Goal: Information Seeking & Learning: Learn about a topic

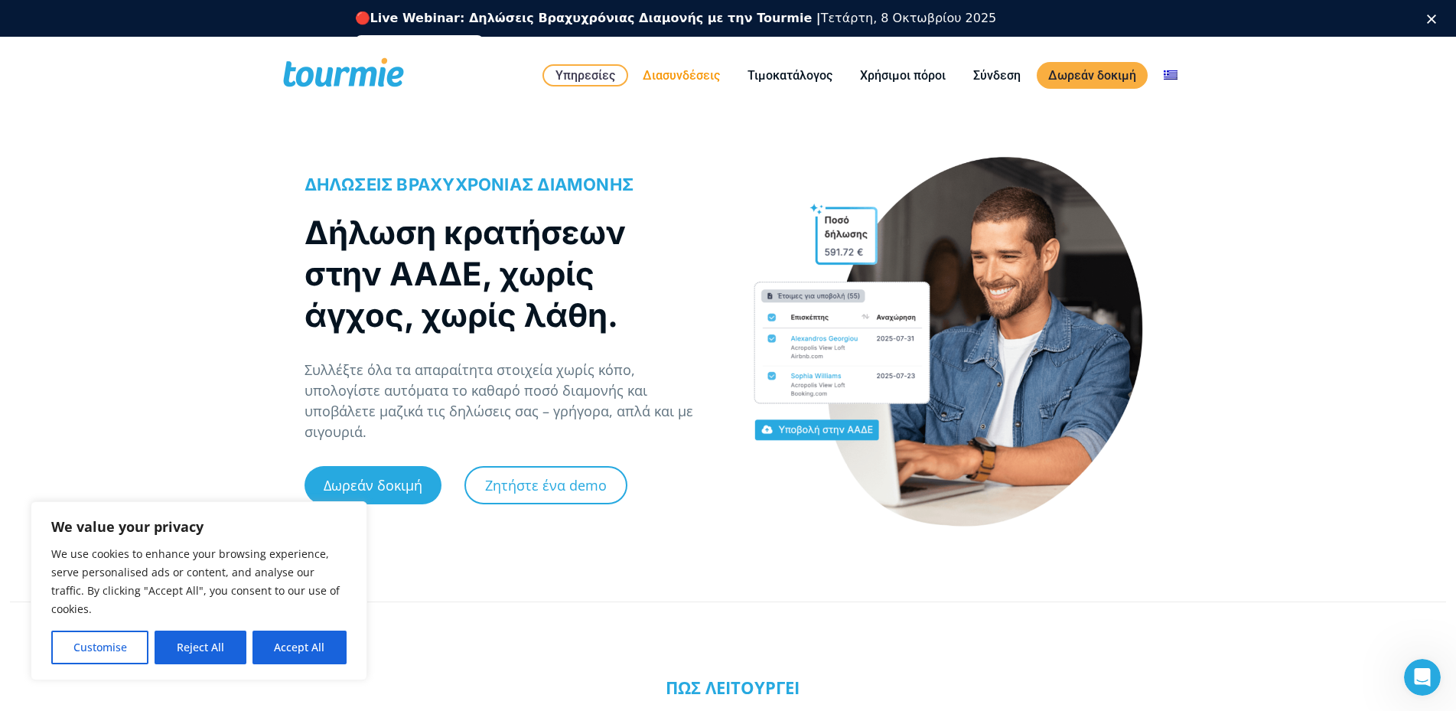
click at [672, 76] on link "Διασυνδέσεις" at bounding box center [681, 75] width 100 height 19
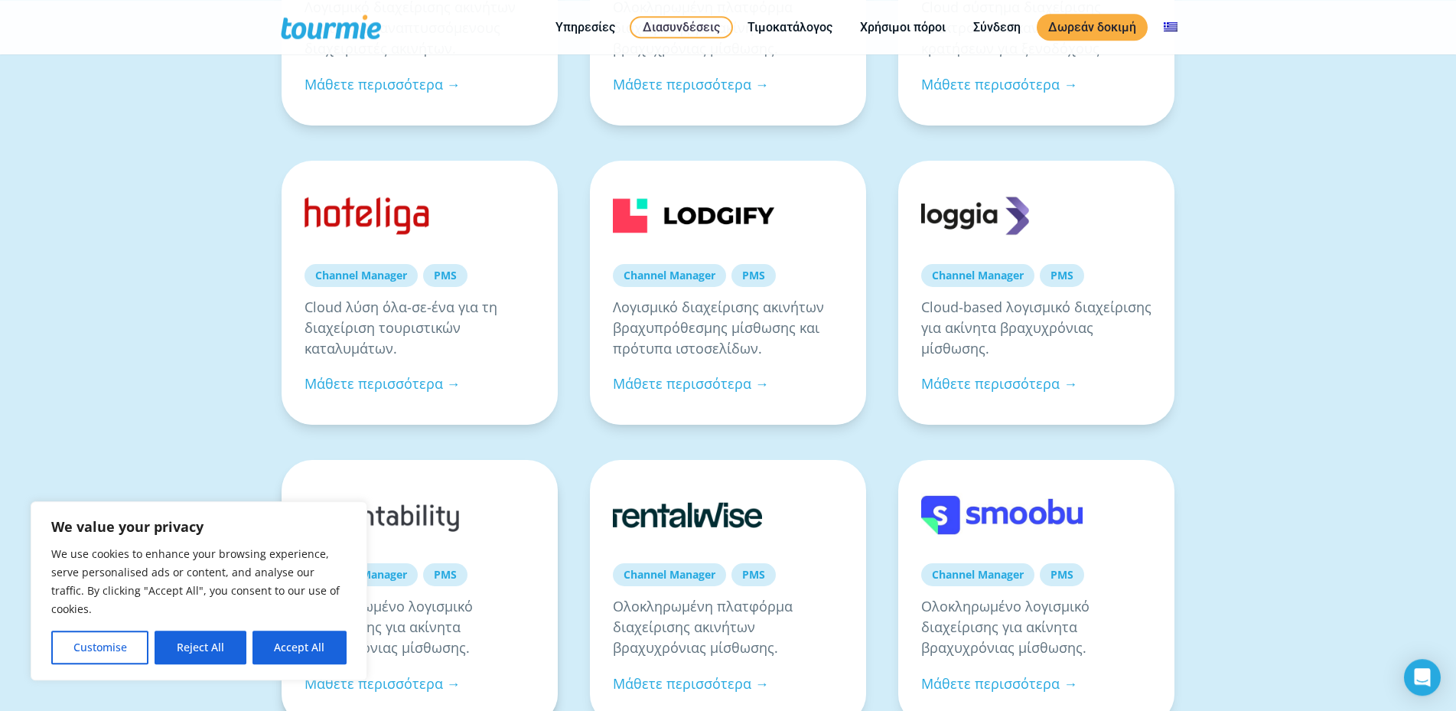
scroll to position [312, 0]
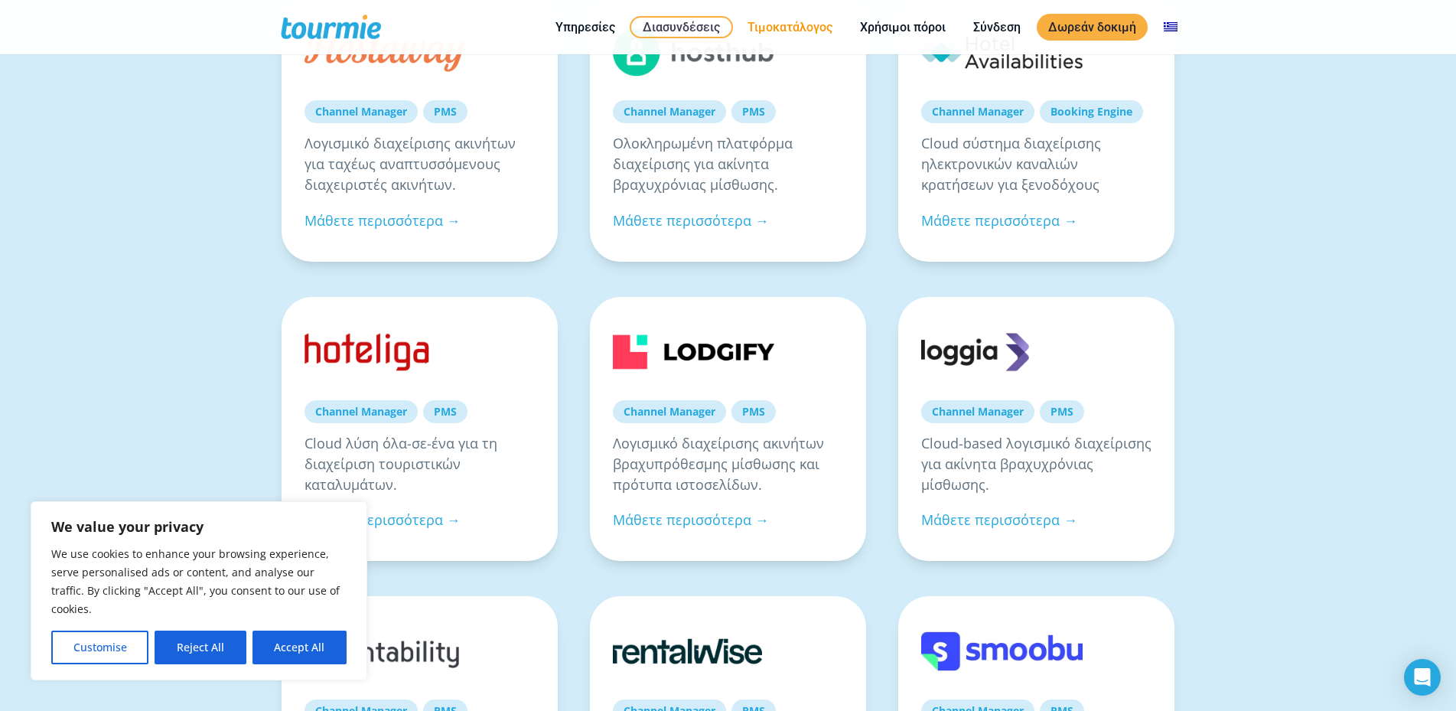
click at [754, 28] on link "Τιμοκατάλογος" at bounding box center [790, 27] width 108 height 19
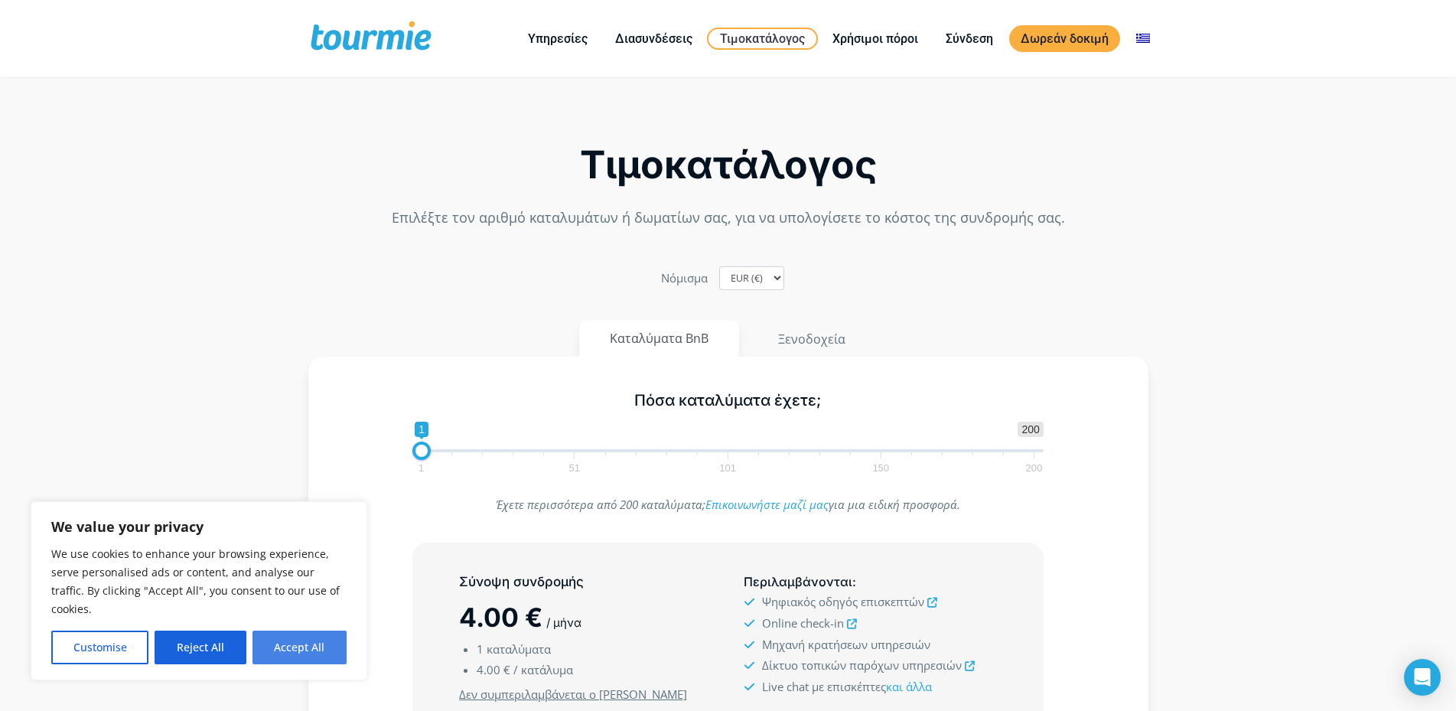
click at [285, 652] on button "Accept All" at bounding box center [299, 647] width 94 height 34
checkbox input "true"
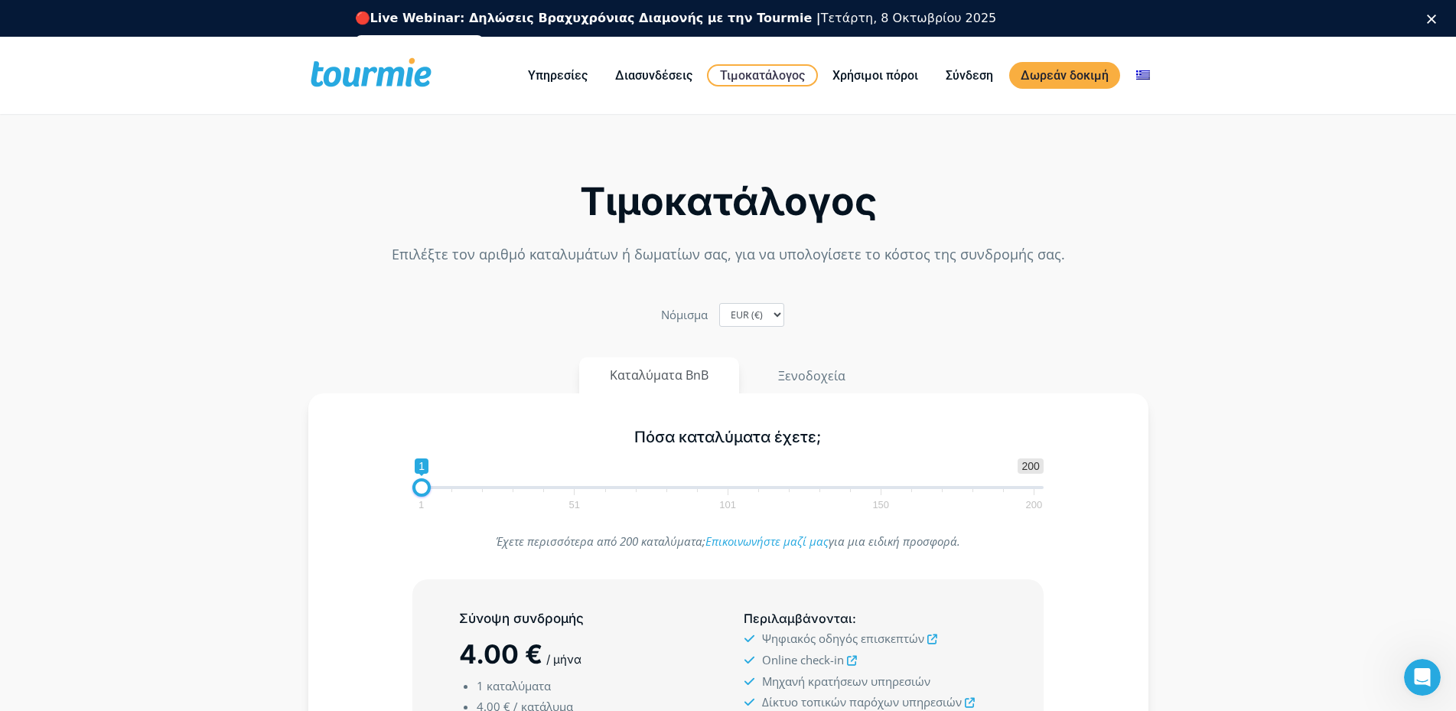
click at [1436, 20] on polygon "Κλείσιμο" at bounding box center [1431, 19] width 9 height 9
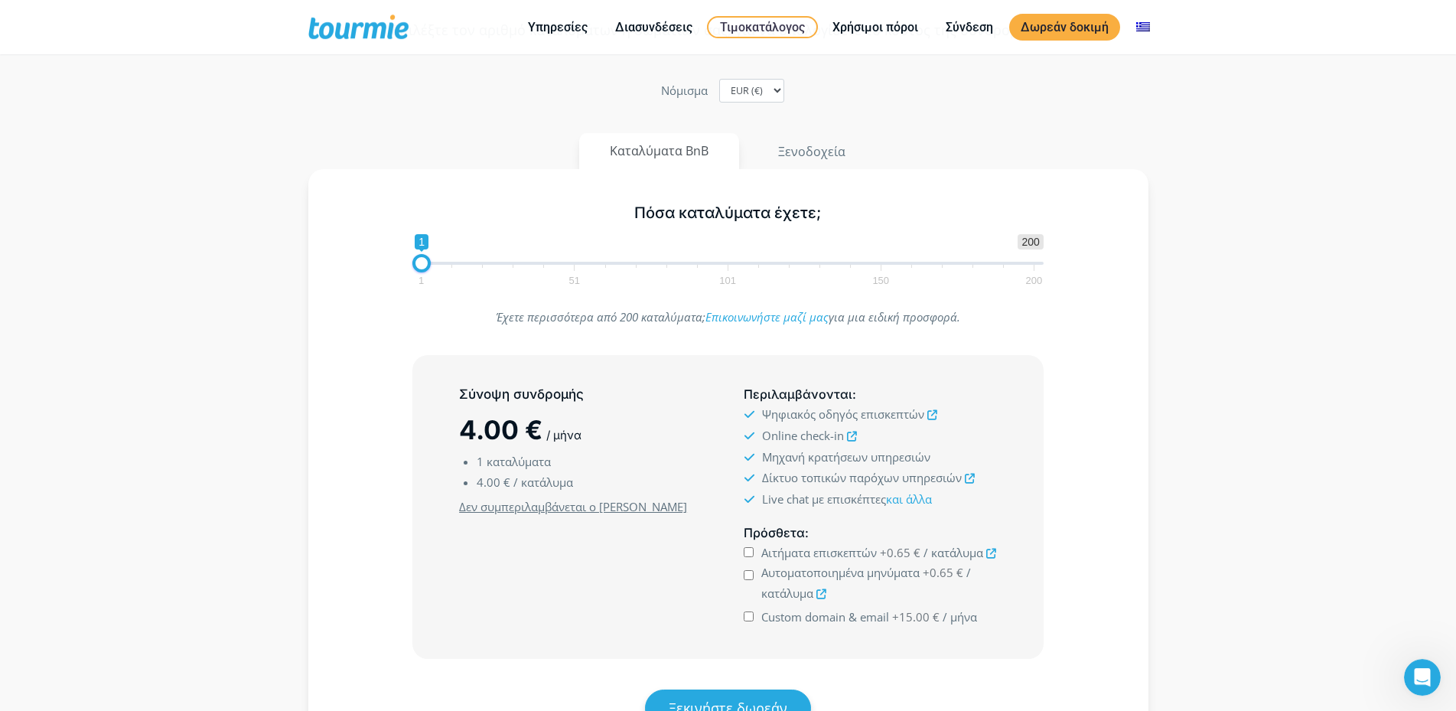
scroll to position [134, 0]
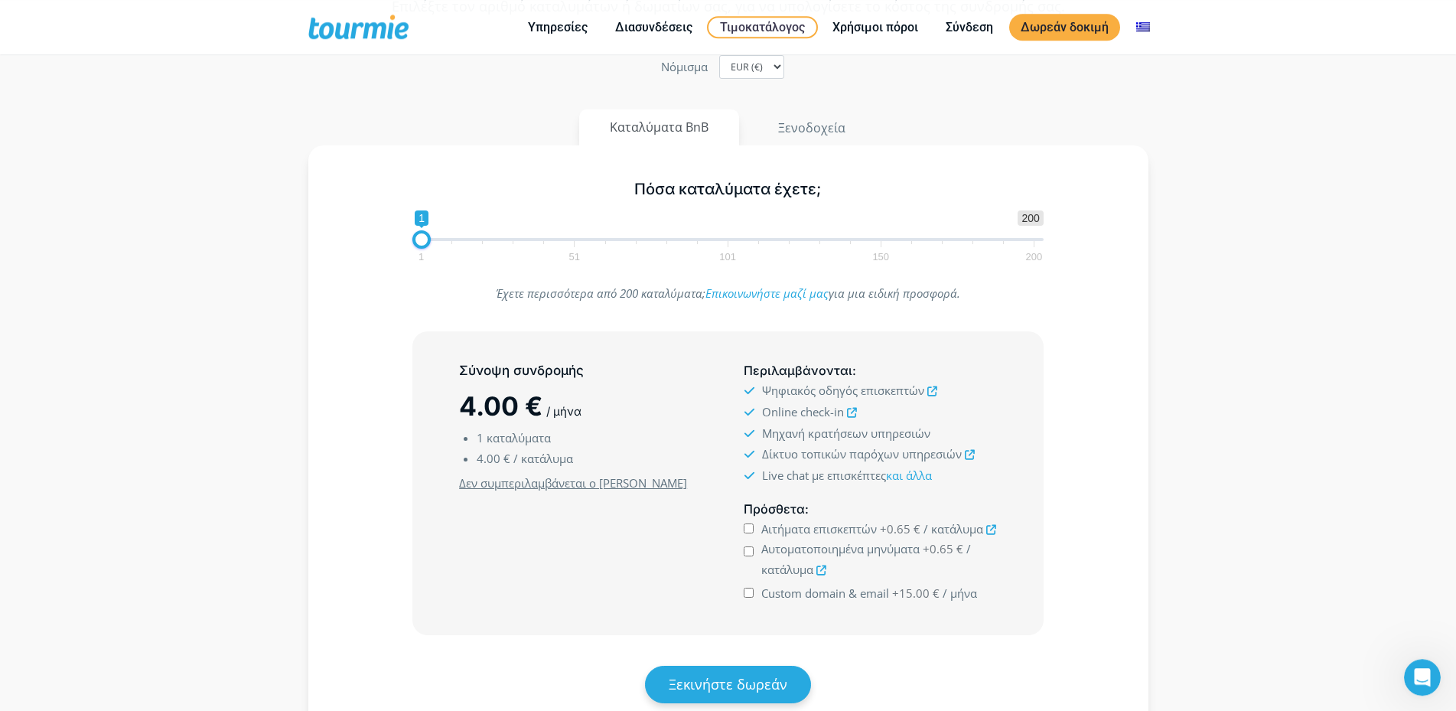
click at [451, 240] on span at bounding box center [727, 239] width 631 height 3
click at [438, 241] on span "1 51 101 150 200" at bounding box center [727, 250] width 613 height 19
type input "2"
drag, startPoint x: 448, startPoint y: 242, endPoint x: 421, endPoint y: 242, distance: 27.5
click at [421, 242] on span at bounding box center [424, 239] width 18 height 18
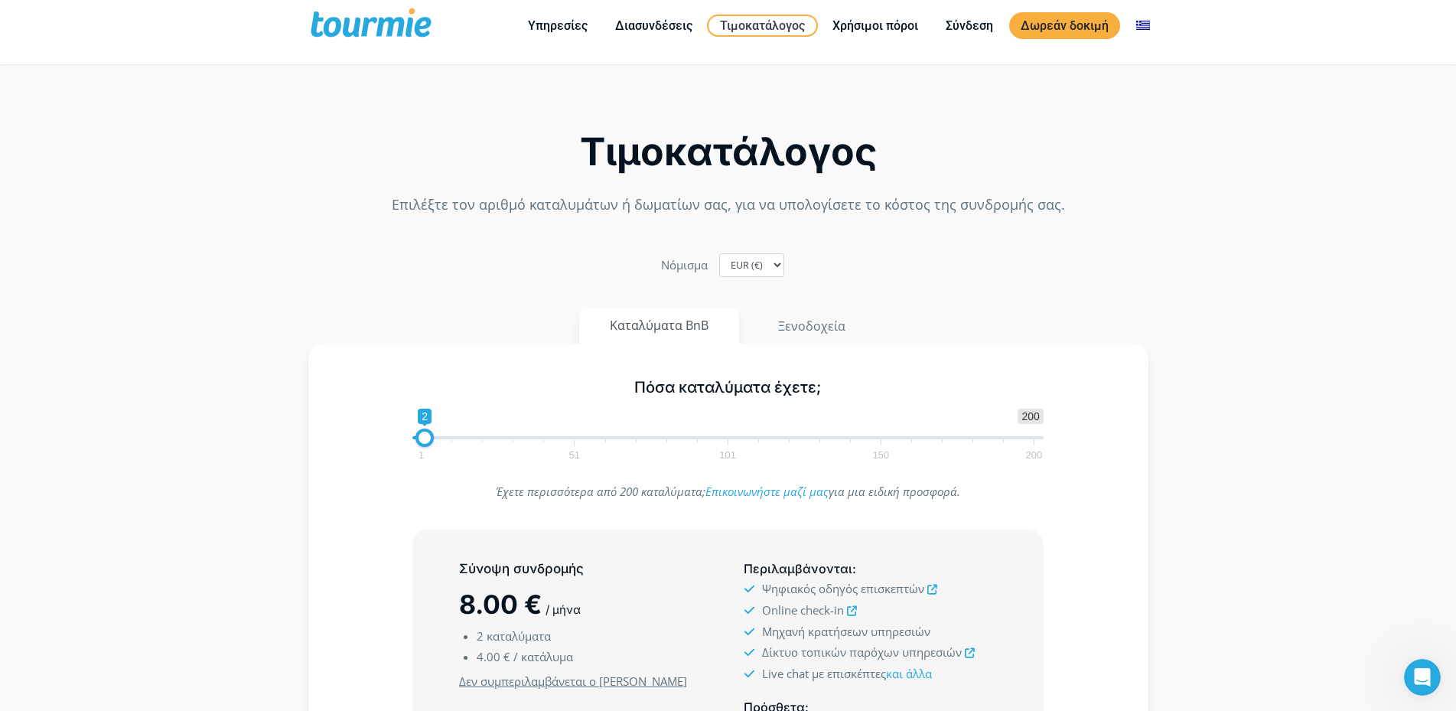
scroll to position [0, 0]
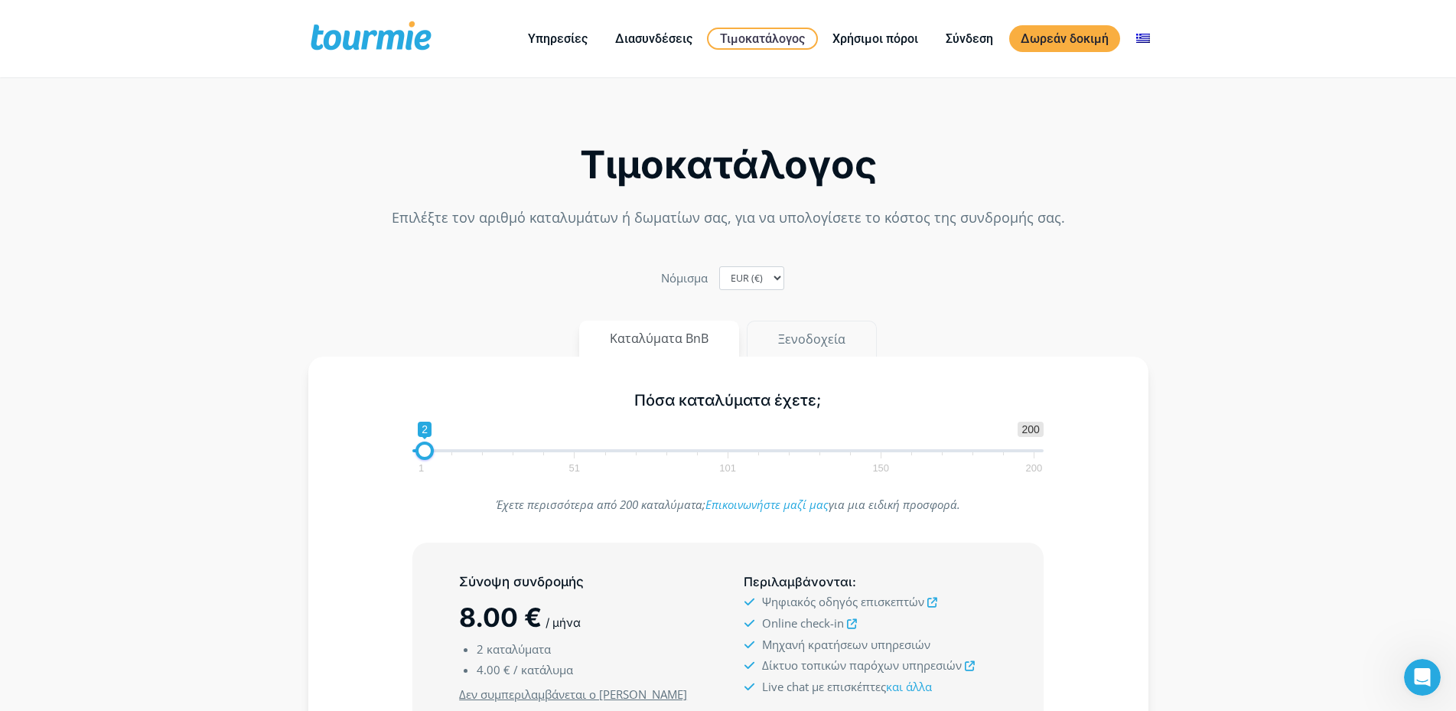
drag, startPoint x: 797, startPoint y: 346, endPoint x: 860, endPoint y: 273, distance: 96.6
click at [883, 274] on div "Τιμοκατάλογος Επιλέξτε τον αριθμό καταλυμάτων ή δωματίων σας, για να υπολογίσετ…" at bounding box center [728, 548] width 872 height 919
click at [666, 42] on link "Διασυνδέσεις" at bounding box center [653, 38] width 100 height 19
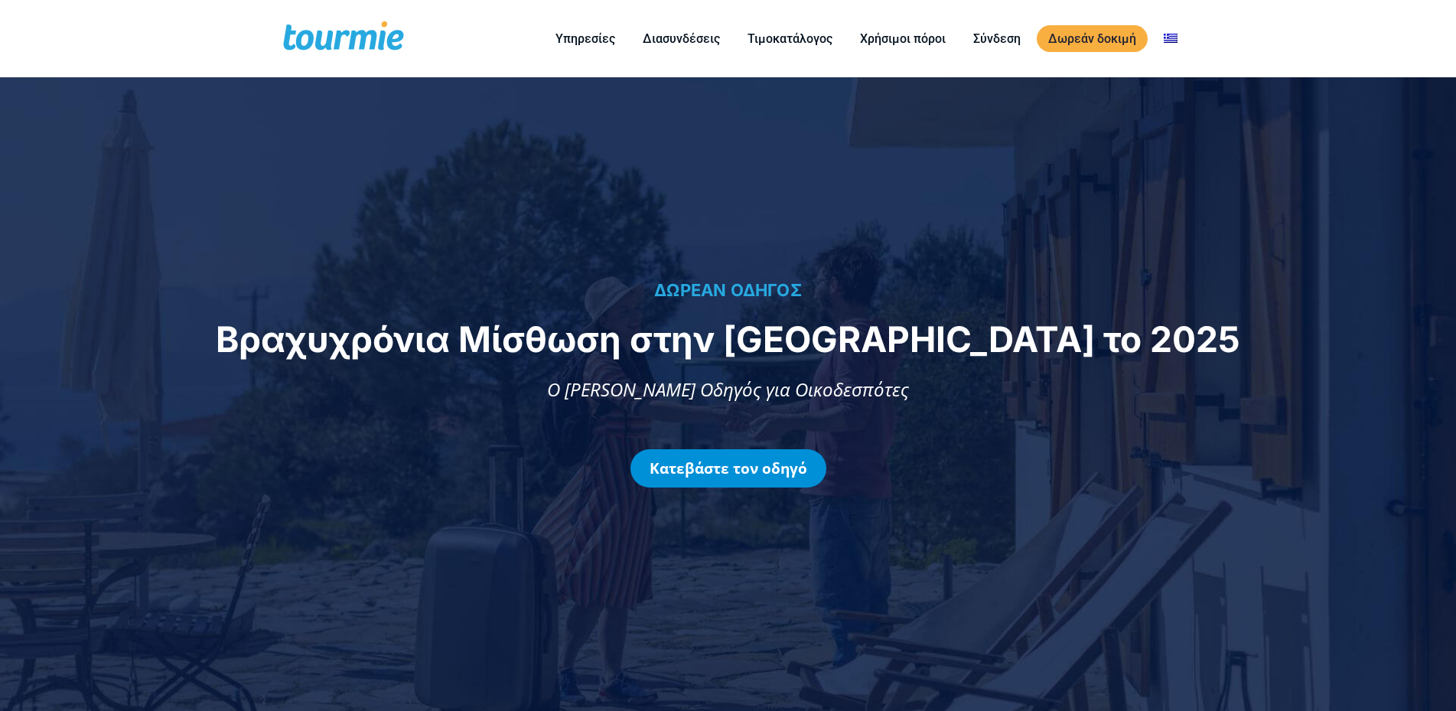
click at [796, 467] on link "Κατεβάστε τον οδηγό" at bounding box center [728, 468] width 196 height 38
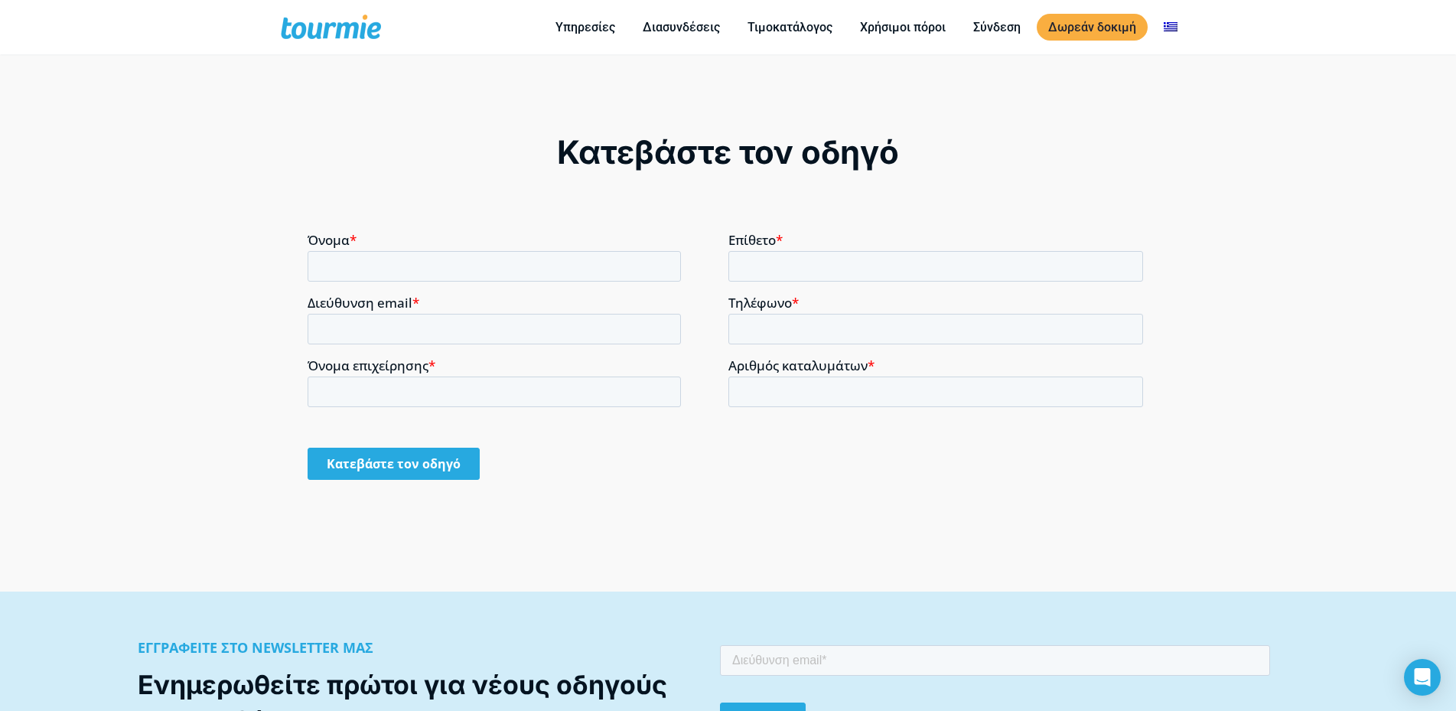
scroll to position [1270, 0]
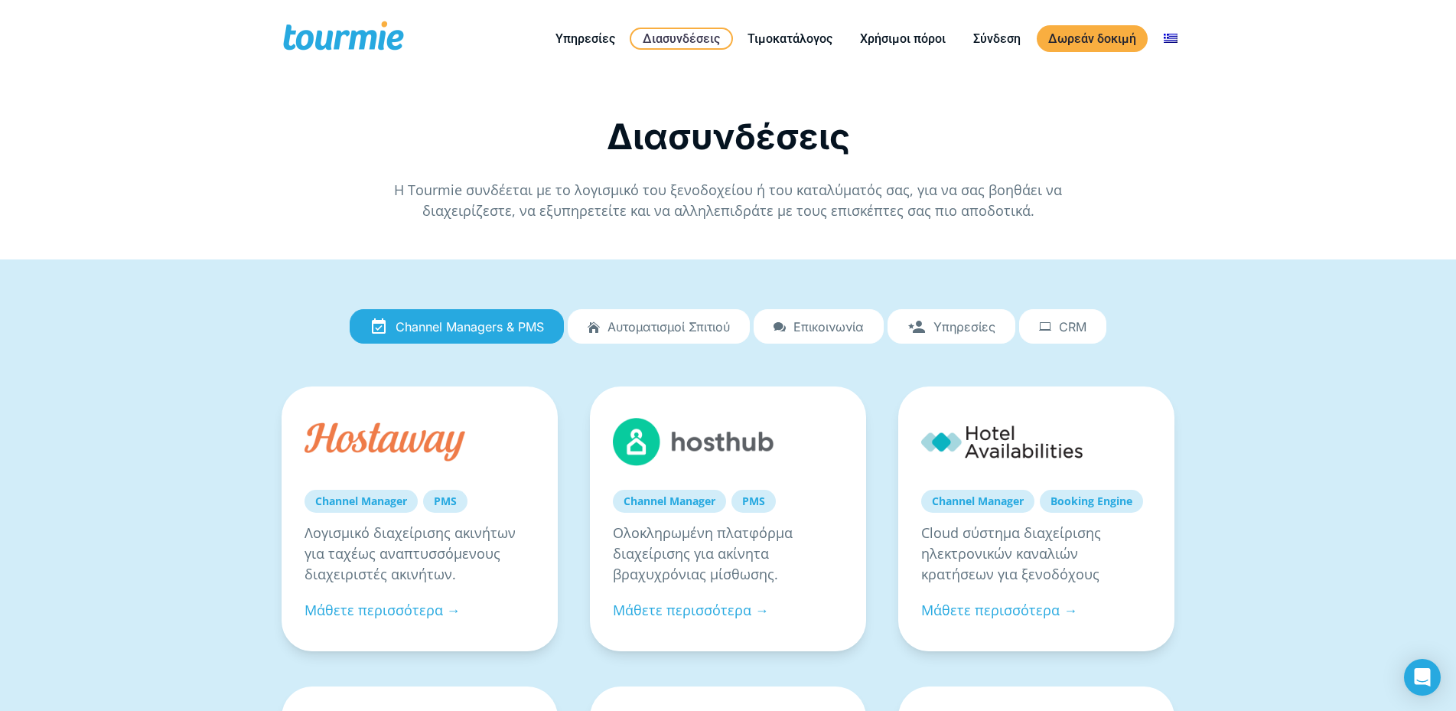
click at [1057, 320] on link "CRM" at bounding box center [1062, 326] width 87 height 35
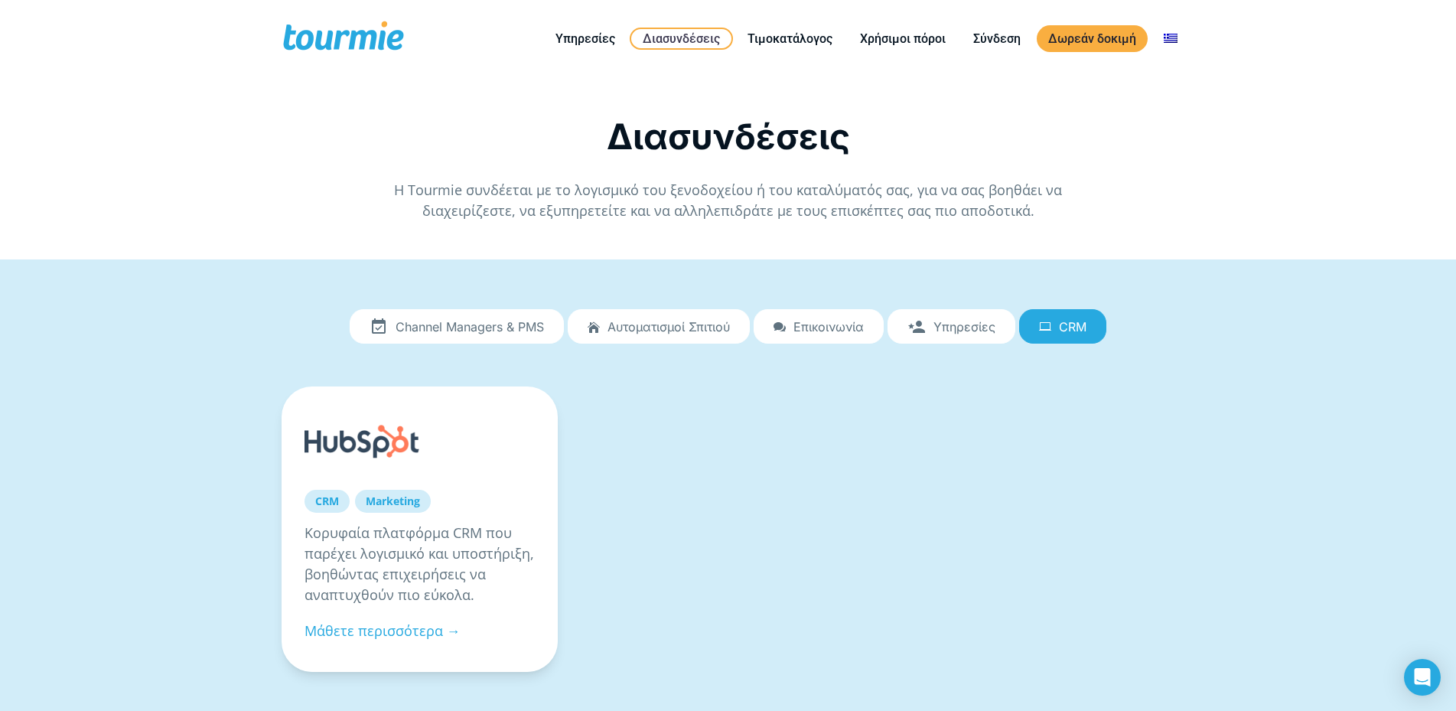
click at [463, 327] on span "Channel Managers & PMS" at bounding box center [469, 327] width 148 height 14
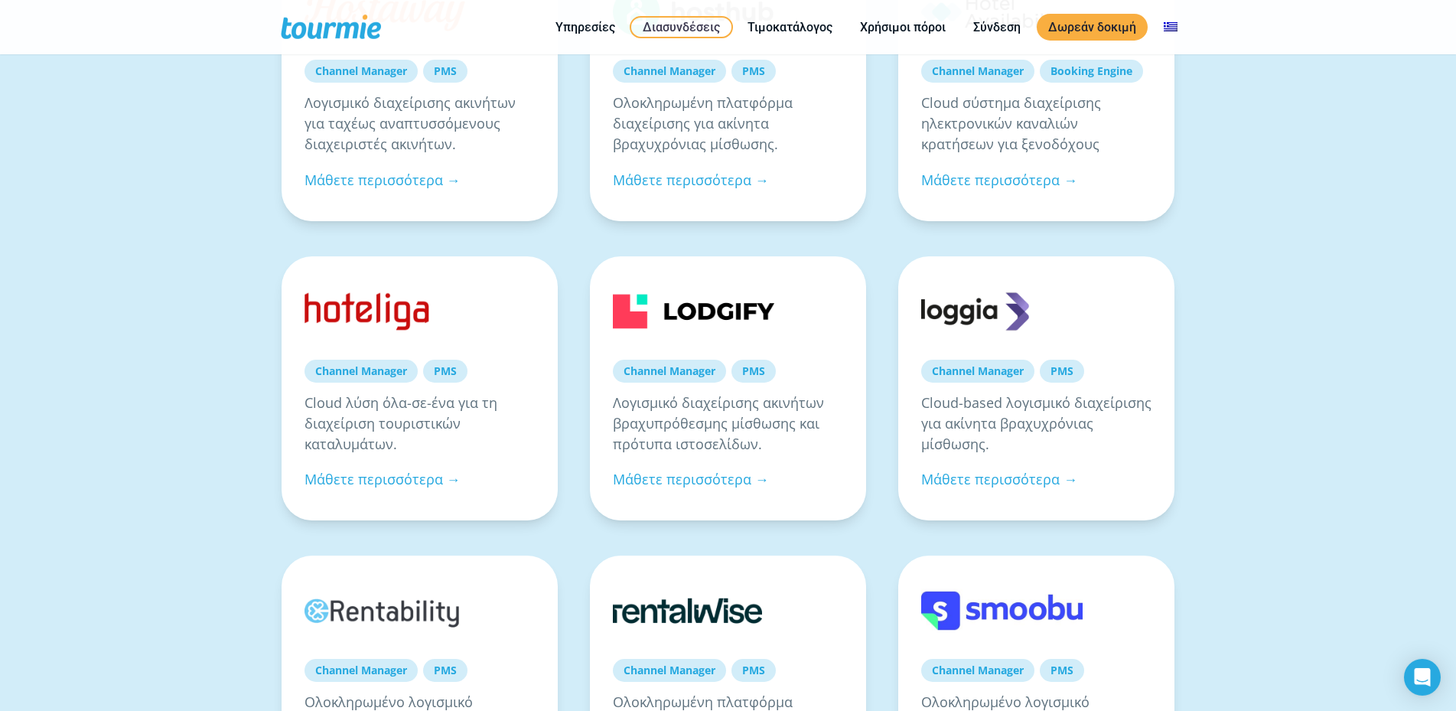
scroll to position [350, 0]
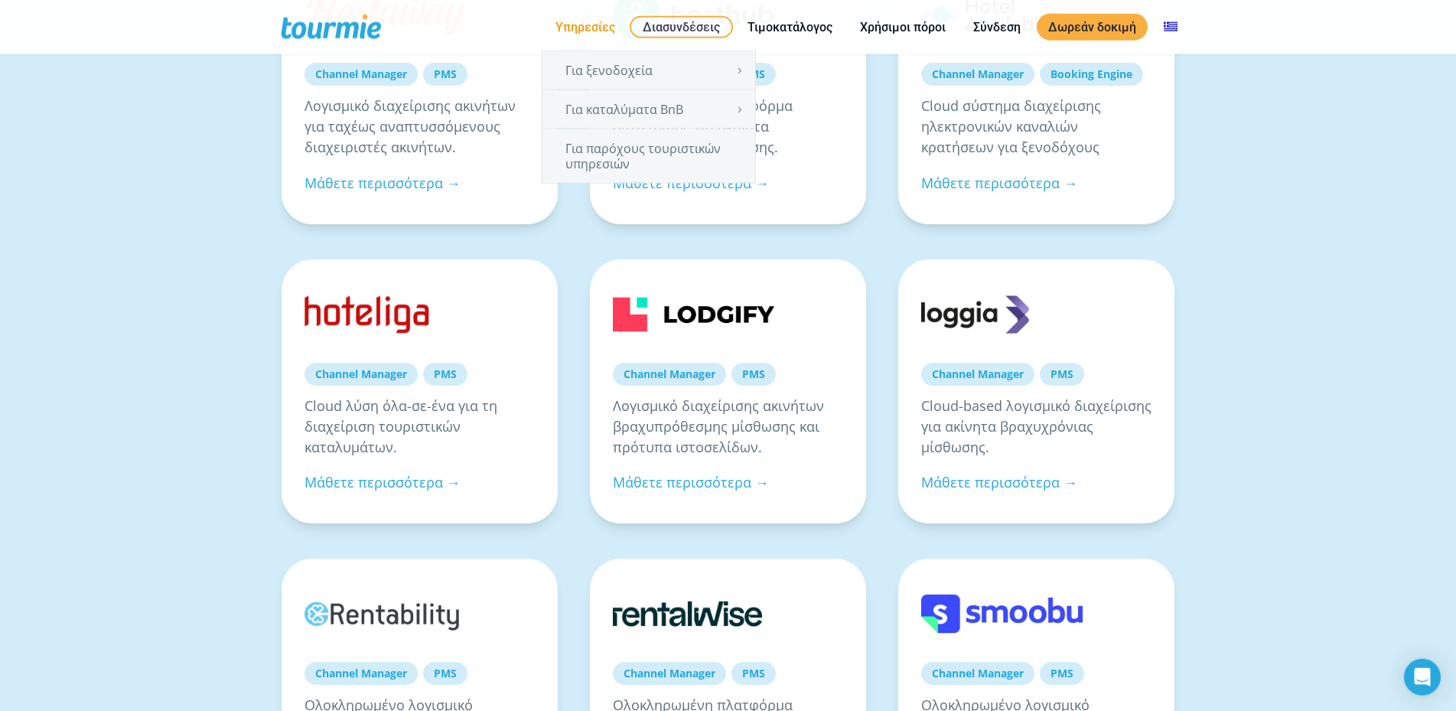
click at [585, 22] on link "Υπηρεσίες" at bounding box center [585, 27] width 83 height 19
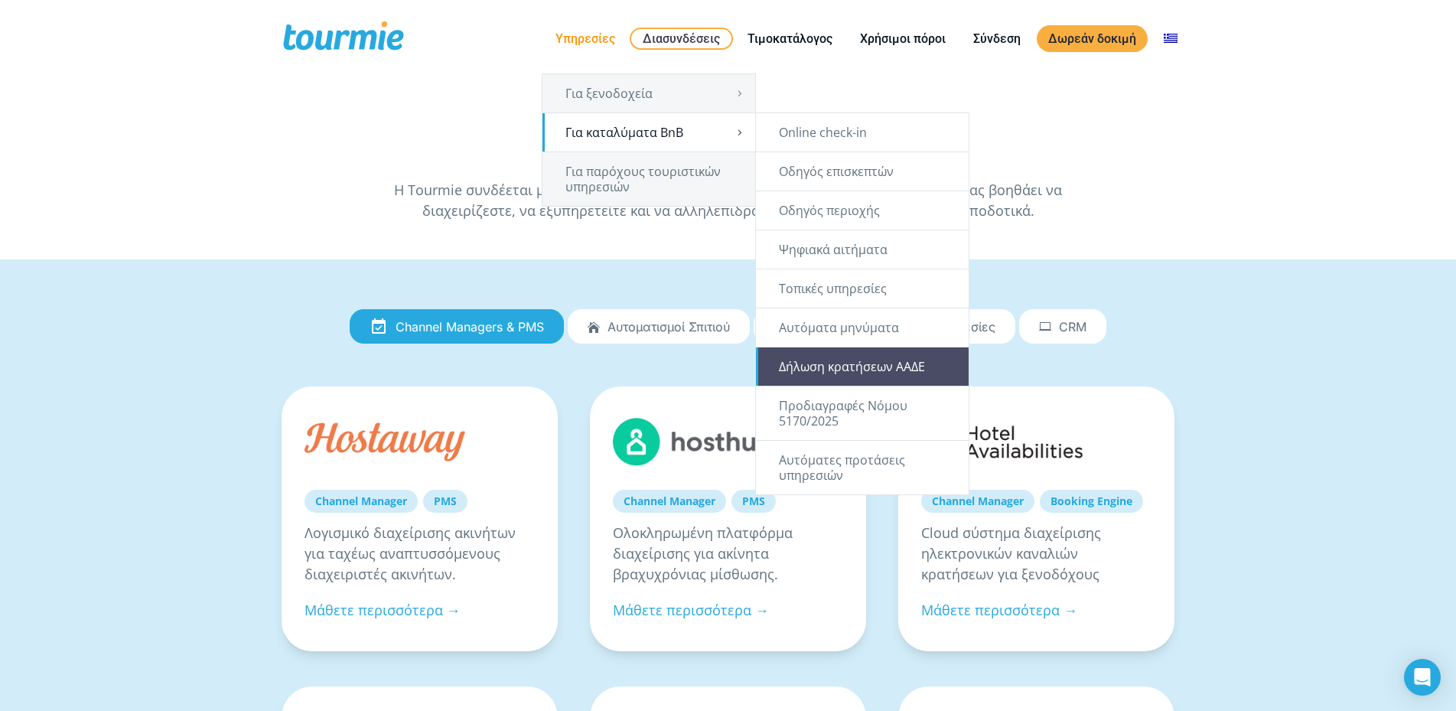
click at [855, 371] on link "Δήλωση κρατήσεων ΑΑΔΕ" at bounding box center [862, 366] width 213 height 38
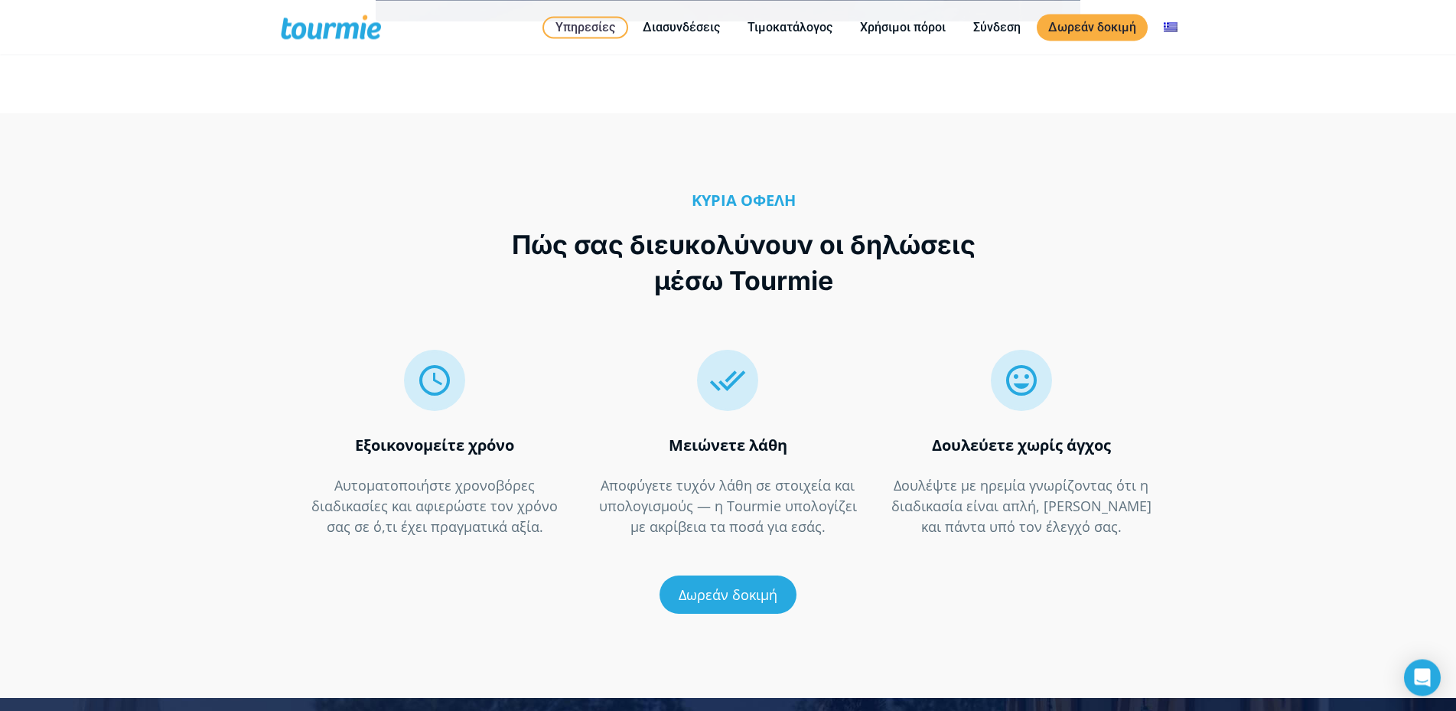
scroll to position [2648, 0]
